Goal: Task Accomplishment & Management: Use online tool/utility

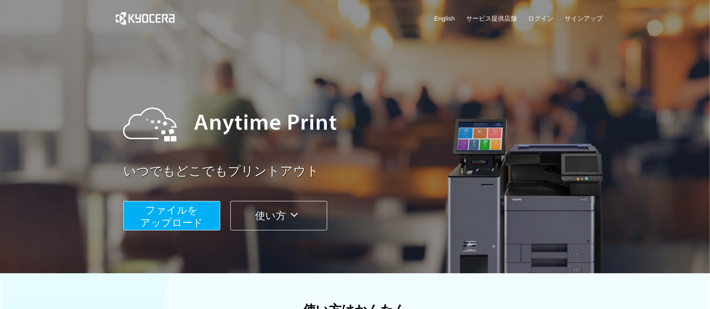
click at [197, 219] on span "ファイルを ​​アップロード" at bounding box center [172, 217] width 63 height 24
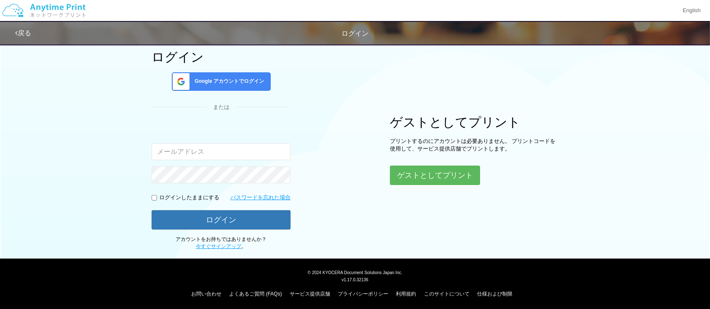
scroll to position [62, 0]
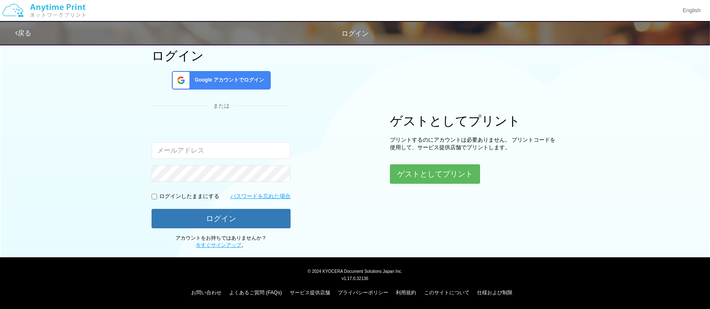
click at [239, 157] on input "email" at bounding box center [221, 150] width 139 height 17
type input "m"
type input "[EMAIL_ADDRESS][DOMAIN_NAME]"
click at [152, 209] on button "ログイン" at bounding box center [221, 218] width 139 height 19
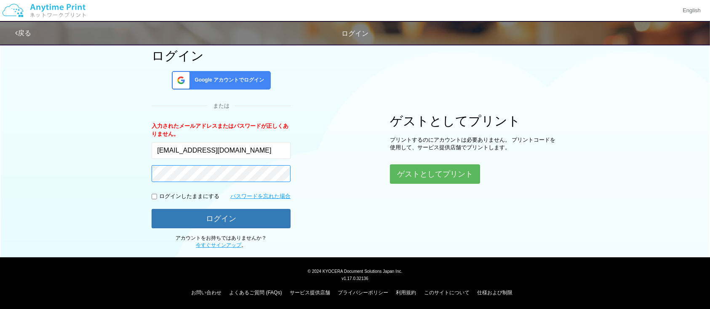
click at [152, 209] on button "ログイン" at bounding box center [221, 218] width 139 height 19
click at [233, 77] on span "Google アカウントでログイン" at bounding box center [227, 80] width 73 height 7
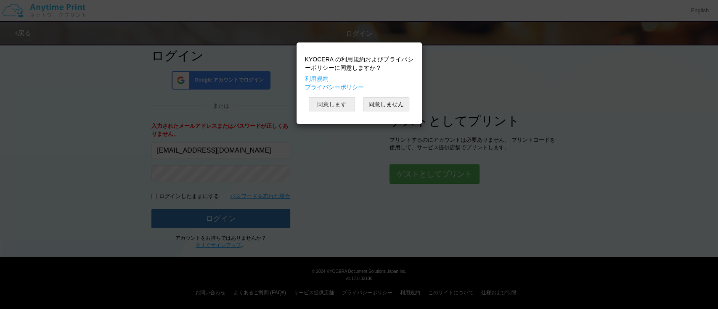
click at [325, 109] on button "同意します" at bounding box center [332, 104] width 46 height 14
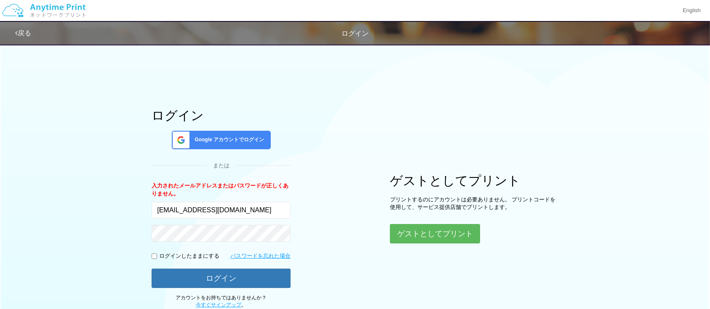
scroll to position [0, 0]
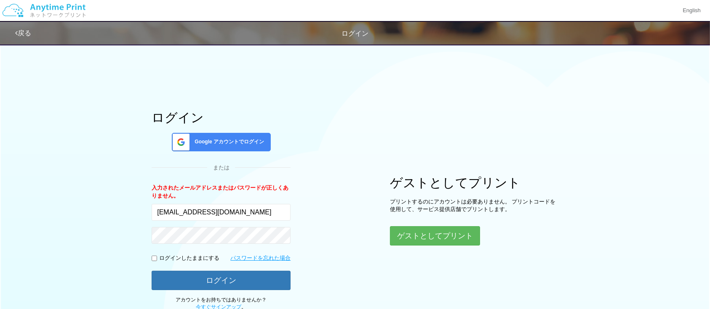
click at [263, 146] on div "Google アカウントでログイン" at bounding box center [221, 142] width 99 height 19
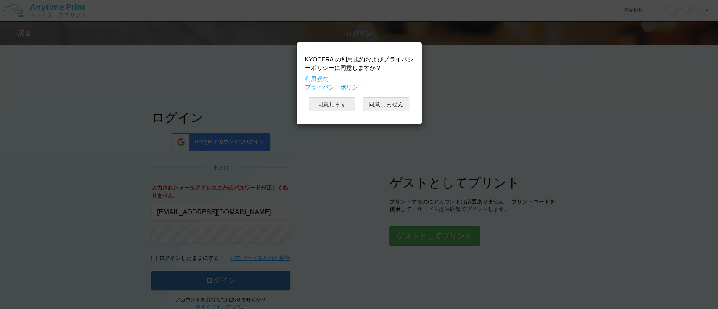
click at [340, 105] on button "同意します" at bounding box center [332, 104] width 46 height 14
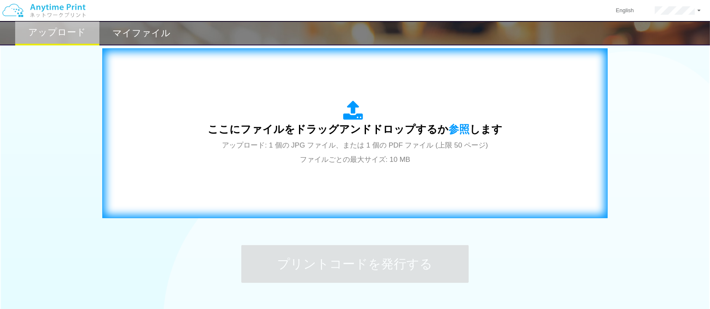
scroll to position [280, 0]
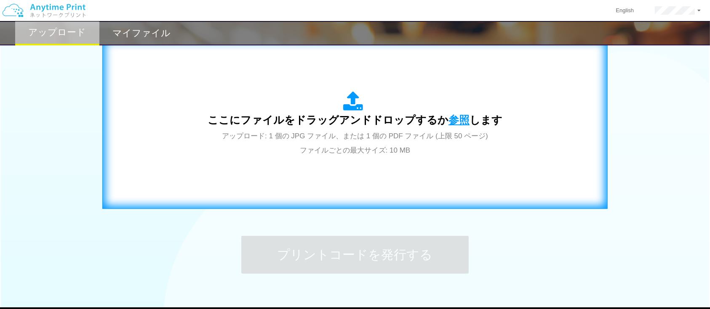
click at [454, 119] on span "参照" at bounding box center [458, 120] width 21 height 12
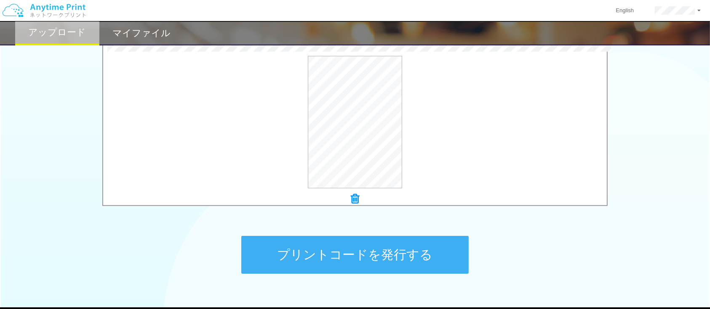
click at [397, 253] on button "プリントコードを発行する" at bounding box center [354, 255] width 227 height 38
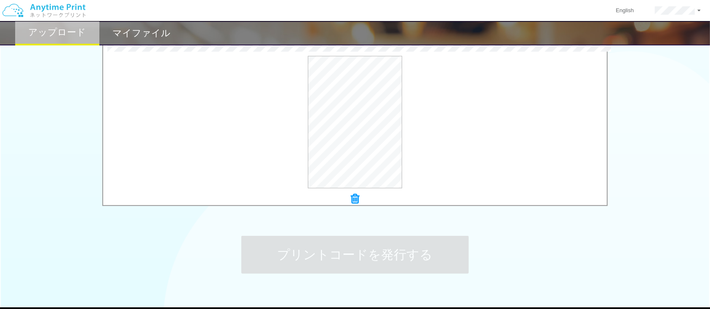
scroll to position [0, 0]
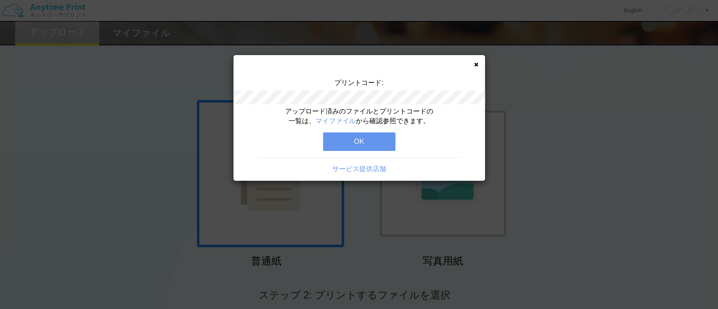
click at [377, 140] on button "OK" at bounding box center [359, 142] width 72 height 19
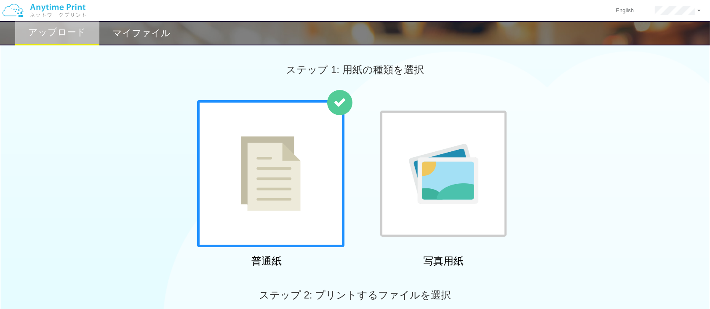
click at [163, 24] on div "マイファイル" at bounding box center [141, 33] width 84 height 24
